Goal: Task Accomplishment & Management: Use online tool/utility

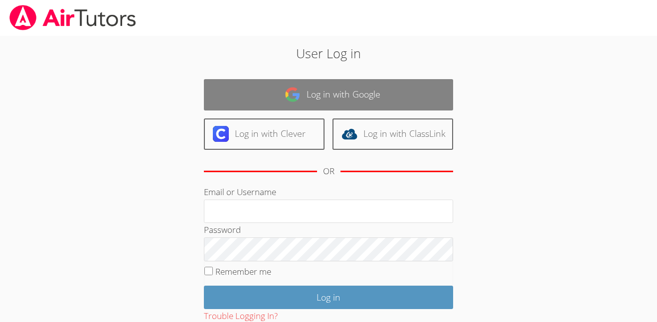
click at [387, 91] on link "Log in with Google" at bounding box center [328, 94] width 249 height 31
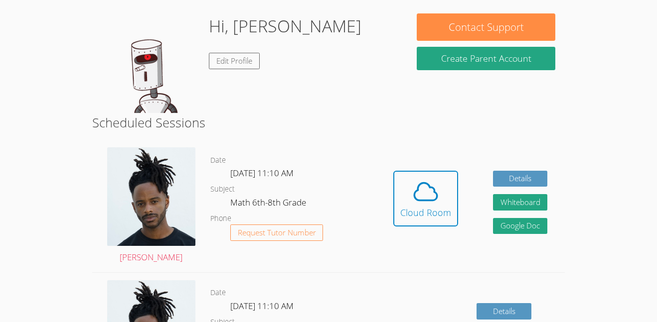
scroll to position [151, 0]
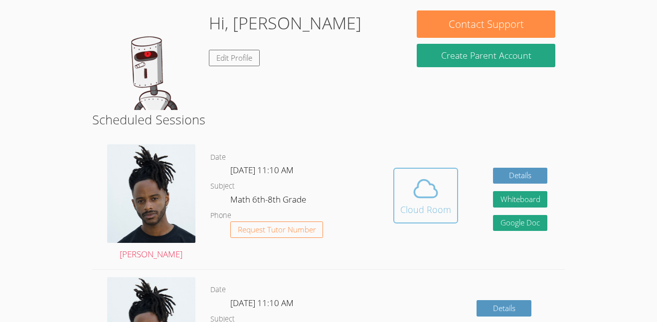
click at [413, 200] on icon at bounding box center [426, 189] width 28 height 28
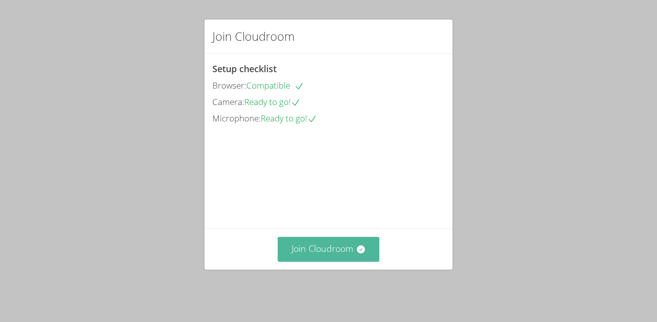
click at [326, 254] on button "Join Cloudroom" at bounding box center [329, 249] width 102 height 24
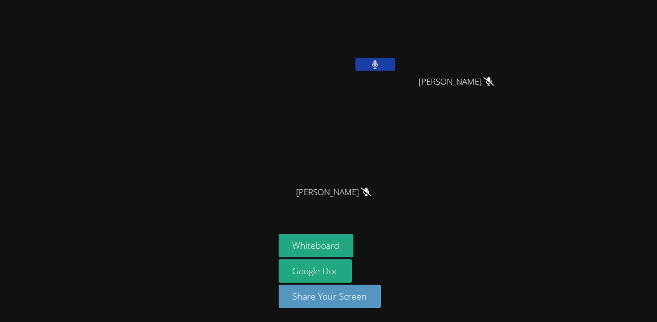
click at [374, 64] on icon at bounding box center [375, 64] width 6 height 8
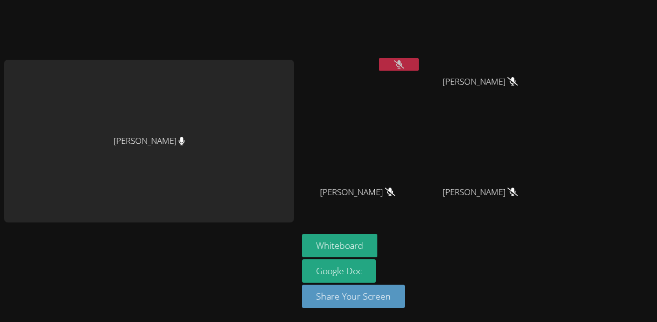
click at [404, 63] on icon at bounding box center [399, 64] width 10 height 8
click at [402, 63] on icon at bounding box center [399, 64] width 6 height 8
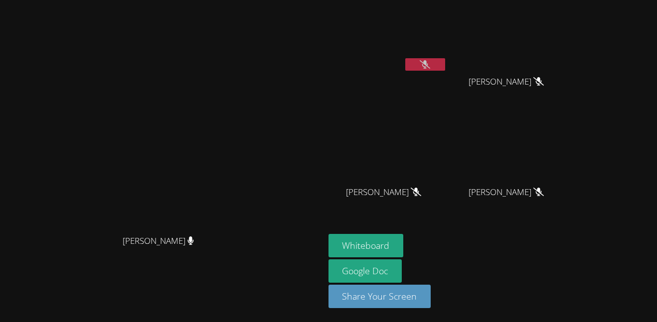
click at [430, 66] on icon at bounding box center [425, 64] width 10 height 8
click at [428, 63] on icon at bounding box center [425, 64] width 6 height 8
click at [430, 63] on icon at bounding box center [425, 64] width 10 height 8
click at [428, 63] on icon at bounding box center [425, 64] width 6 height 8
click at [445, 68] on button at bounding box center [425, 64] width 40 height 12
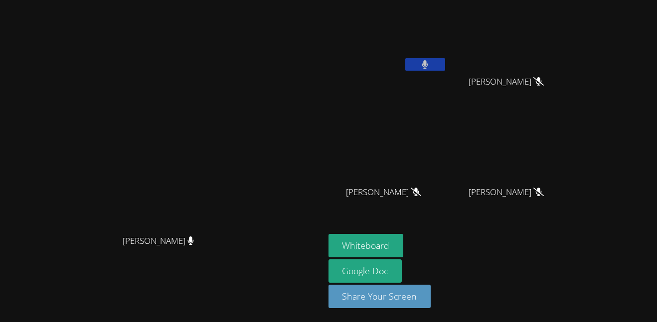
click at [445, 69] on button at bounding box center [425, 64] width 40 height 12
click at [404, 249] on button "Whiteboard" at bounding box center [365, 245] width 75 height 23
click at [430, 64] on icon at bounding box center [425, 64] width 10 height 8
click at [428, 65] on icon at bounding box center [425, 64] width 6 height 8
click at [445, 69] on button at bounding box center [425, 64] width 40 height 12
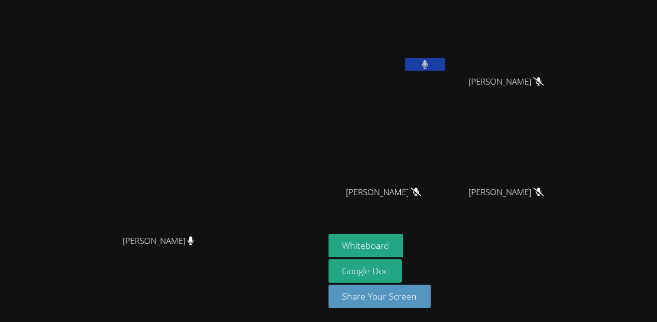
click at [445, 66] on button at bounding box center [425, 64] width 40 height 12
click at [428, 66] on icon at bounding box center [425, 64] width 6 height 8
click at [445, 68] on button at bounding box center [425, 64] width 40 height 12
click at [428, 67] on icon at bounding box center [425, 64] width 6 height 8
click at [430, 67] on icon at bounding box center [425, 64] width 10 height 8
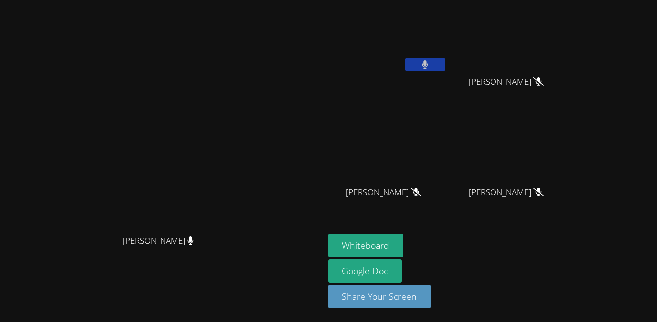
click at [428, 67] on icon at bounding box center [425, 64] width 6 height 8
click at [430, 61] on icon at bounding box center [425, 64] width 10 height 8
click at [445, 66] on button at bounding box center [425, 64] width 40 height 12
click at [428, 62] on icon at bounding box center [425, 64] width 6 height 8
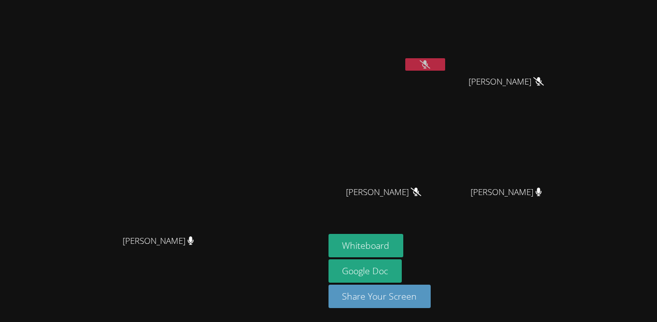
click at [445, 67] on button at bounding box center [425, 64] width 40 height 12
click at [445, 66] on button at bounding box center [425, 64] width 40 height 12
click at [445, 64] on button at bounding box center [425, 64] width 40 height 12
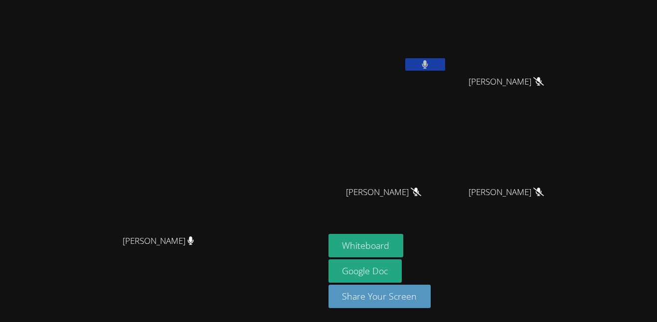
click at [445, 64] on button at bounding box center [425, 64] width 40 height 12
click at [445, 69] on button at bounding box center [425, 64] width 40 height 12
click at [445, 62] on button at bounding box center [425, 64] width 40 height 12
click at [430, 68] on icon at bounding box center [425, 64] width 10 height 8
click at [428, 66] on icon at bounding box center [425, 64] width 6 height 8
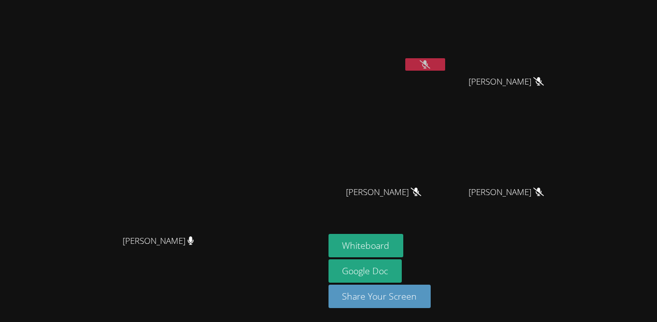
click at [430, 67] on icon at bounding box center [425, 64] width 10 height 8
click at [428, 65] on icon at bounding box center [425, 64] width 6 height 8
click at [447, 88] on div "[PERSON_NAME]" at bounding box center [387, 57] width 119 height 107
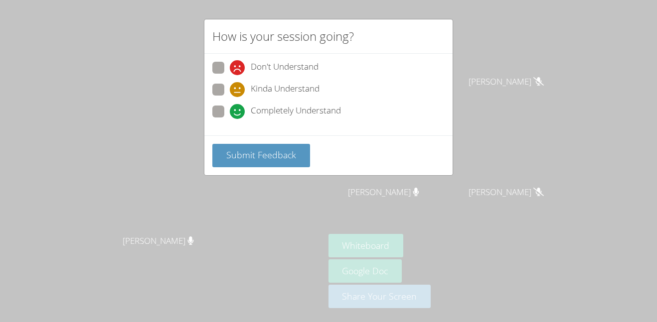
click at [230, 97] on span at bounding box center [230, 97] width 0 height 0
click at [230, 91] on input "Kinda Understand" at bounding box center [234, 88] width 8 height 8
radio input "true"
click at [256, 150] on span "Submit Feedback" at bounding box center [261, 155] width 70 height 12
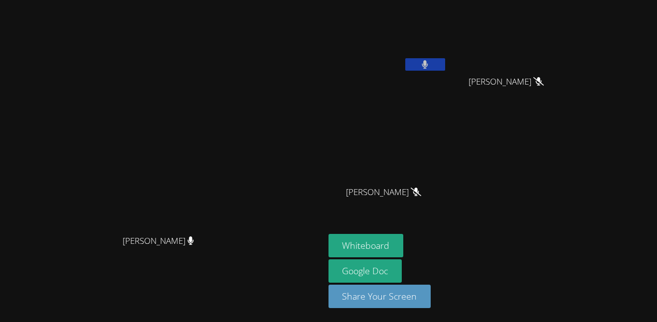
click at [428, 66] on icon at bounding box center [425, 64] width 6 height 8
click at [430, 66] on icon at bounding box center [425, 64] width 10 height 8
click at [428, 65] on icon at bounding box center [425, 64] width 6 height 8
